Goal: Task Accomplishment & Management: Manage account settings

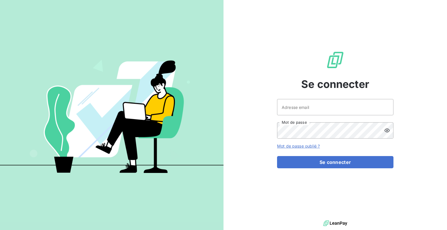
type input "[PERSON_NAME][EMAIL_ADDRESS][DOMAIN_NAME]"
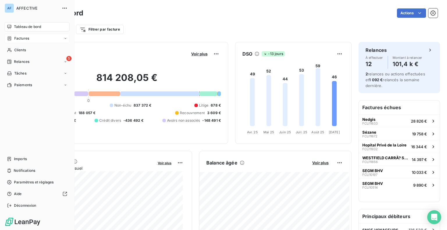
click at [15, 42] on div "Factures" at bounding box center [37, 38] width 65 height 9
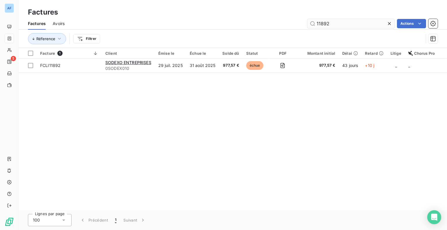
click at [332, 26] on input "11892" at bounding box center [350, 23] width 87 height 9
type input "1"
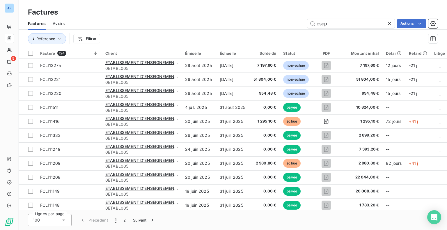
type input "escp"
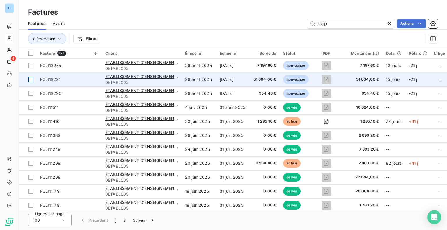
click at [29, 81] on div at bounding box center [30, 79] width 5 height 5
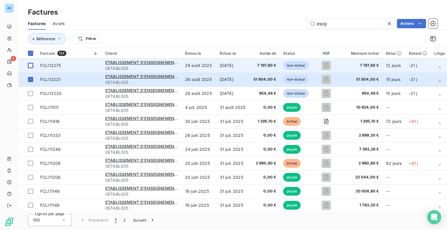
click at [31, 64] on div at bounding box center [30, 65] width 5 height 5
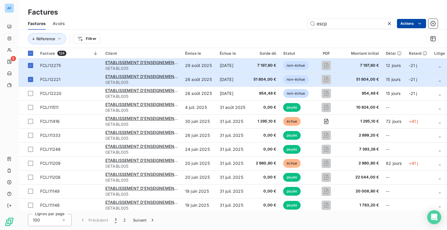
click at [405, 25] on html "AF 5 Factures Factures Avoirs escp Actions Réference Filtrer Facture 124 Client…" at bounding box center [223, 115] width 447 height 230
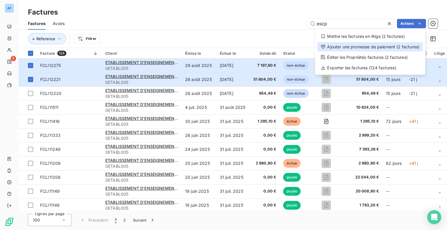
click at [392, 45] on div "Ajouter une promesse de paiement (2 factures)" at bounding box center [370, 46] width 106 height 9
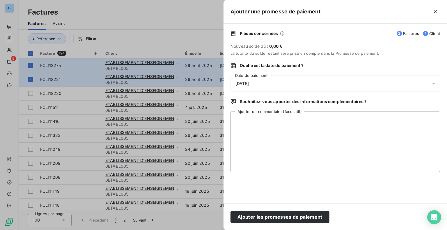
click at [264, 82] on div "[DATE]" at bounding box center [334, 83] width 209 height 16
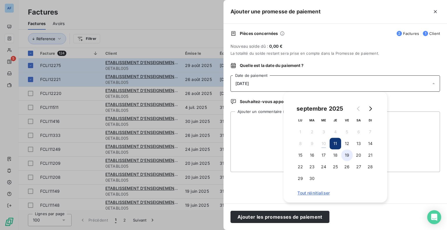
click at [346, 152] on button "19" at bounding box center [347, 155] width 12 height 12
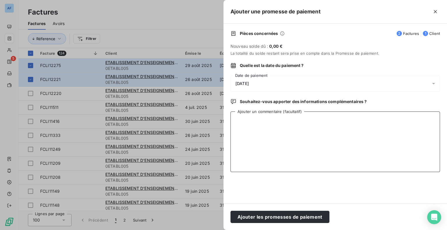
click at [266, 122] on textarea "Ajouter un commentaire (facultatif)" at bounding box center [334, 141] width 209 height 61
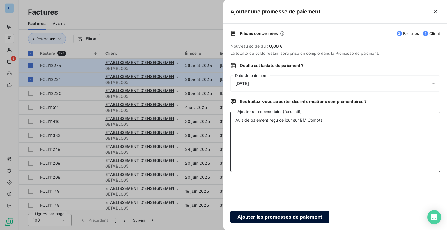
type textarea "Avis de paiement reçu ce jour sur BM Compta"
click at [262, 216] on button "Ajouter les promesses de paiement" at bounding box center [279, 217] width 99 height 12
